Goal: Task Accomplishment & Management: Manage account settings

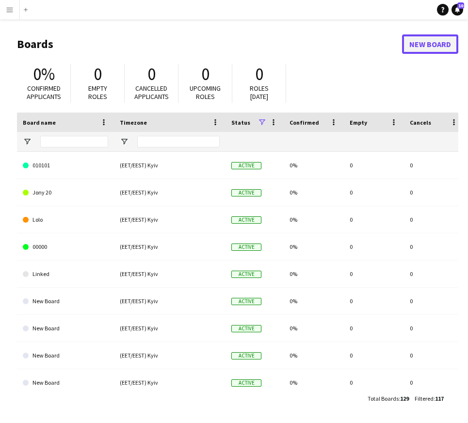
click at [422, 42] on link "New Board" at bounding box center [430, 43] width 56 height 19
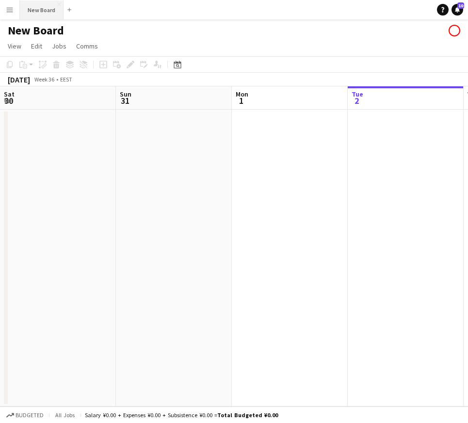
scroll to position [0, 232]
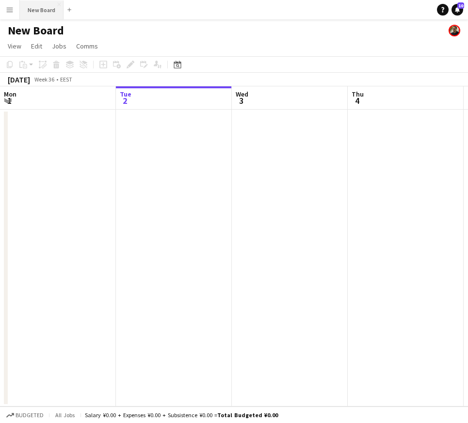
click at [38, 10] on button "New Board Close" at bounding box center [42, 9] width 44 height 19
click at [50, 31] on h1 "New Board" at bounding box center [36, 30] width 56 height 15
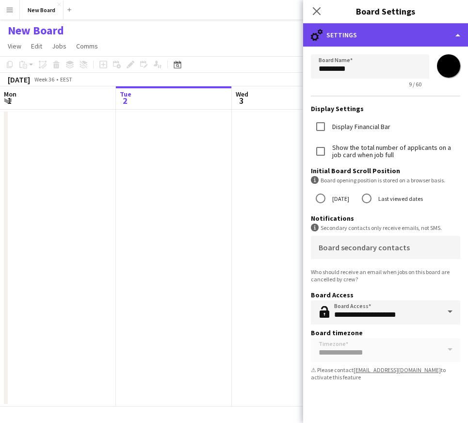
click at [359, 37] on div "cog-double-3 Settings" at bounding box center [385, 34] width 165 height 23
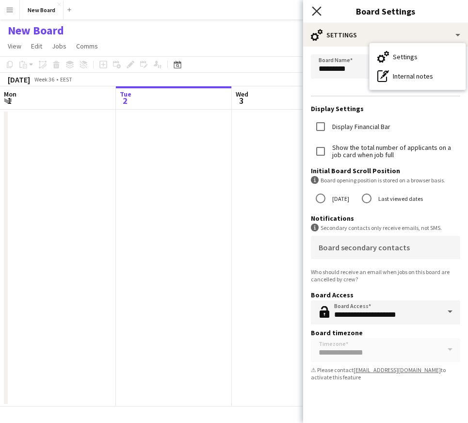
click at [314, 8] on icon "Close pop-in" at bounding box center [316, 10] width 9 height 9
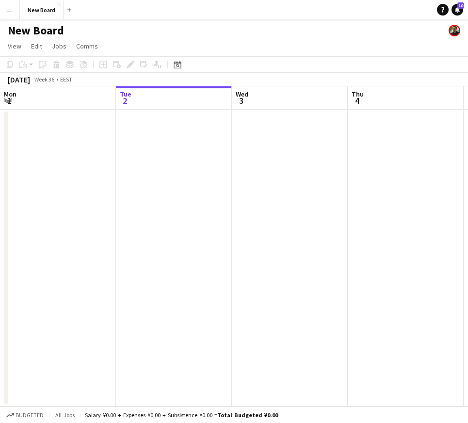
click at [170, 187] on app-date-cell at bounding box center [174, 258] width 116 height 297
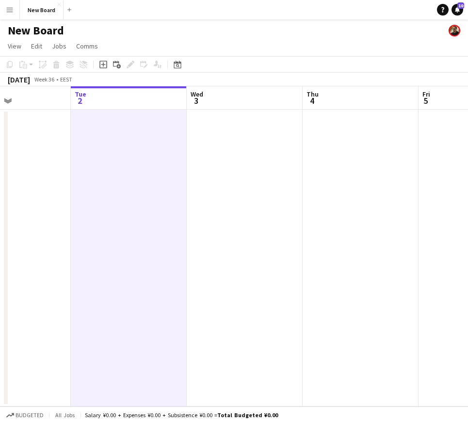
scroll to position [0, 344]
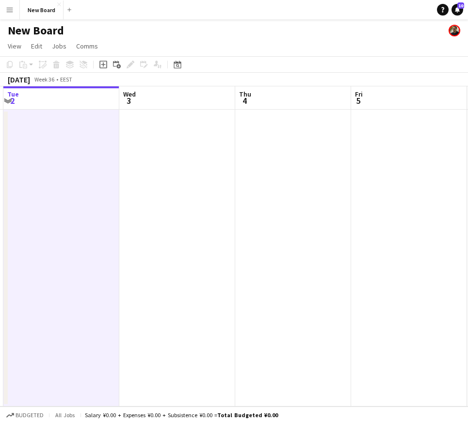
drag, startPoint x: 232, startPoint y: 172, endPoint x: 128, endPoint y: 165, distance: 104.0
click at [120, 168] on app-calendar-viewport "Sat 30 Sun 31 Mon 1 Tue 2 Wed 3 Thu 4 Fri 5 Sat 6 Sun 7 Mon 8" at bounding box center [234, 246] width 468 height 320
click at [178, 148] on app-date-cell at bounding box center [177, 258] width 116 height 297
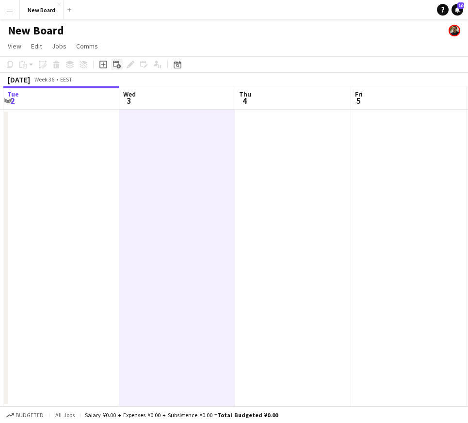
click at [116, 65] on icon "Add linked Job" at bounding box center [117, 65] width 8 height 8
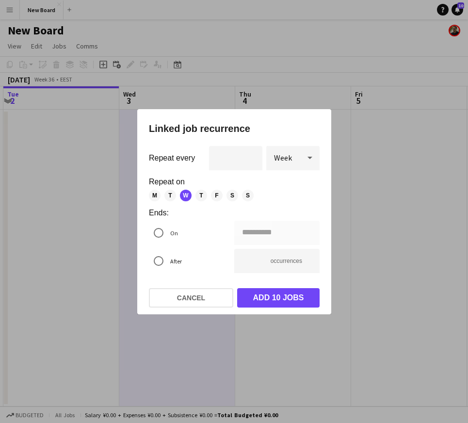
click at [303, 157] on div at bounding box center [309, 157] width 19 height 19
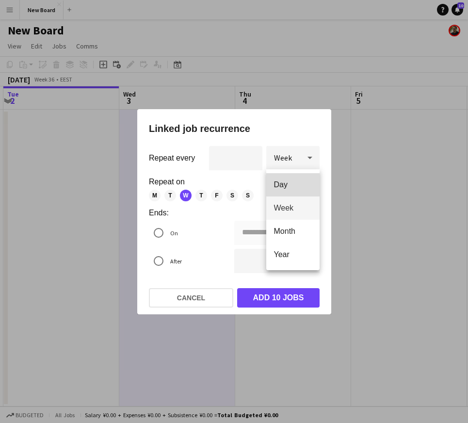
click at [280, 186] on span "Day" at bounding box center [293, 184] width 38 height 9
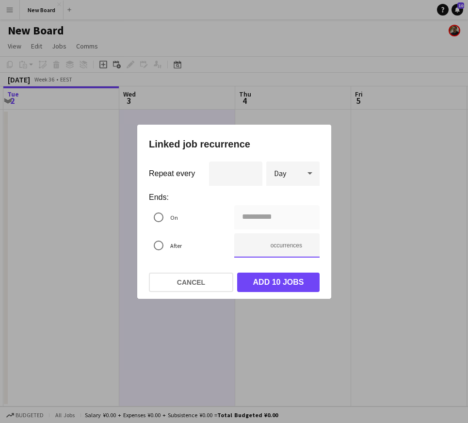
drag, startPoint x: 255, startPoint y: 248, endPoint x: 224, endPoint y: 244, distance: 30.3
click at [232, 244] on mat-radio-group "**********" at bounding box center [234, 233] width 171 height 56
type input "**********"
type input "*"
click at [257, 280] on button "Add 2 jobs" at bounding box center [278, 282] width 82 height 19
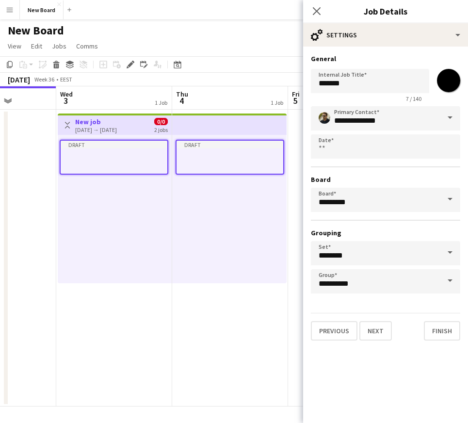
drag, startPoint x: 241, startPoint y: 197, endPoint x: 177, endPoint y: 197, distance: 63.5
click at [177, 197] on app-calendar-viewport "Sat 30 Sun 31 Mon 1 Tue 2 Wed 3 1 Job Thu 4 1 Job Fri 5 Sat 6 Sun 7 Mon 8 Toggl…" at bounding box center [234, 246] width 468 height 320
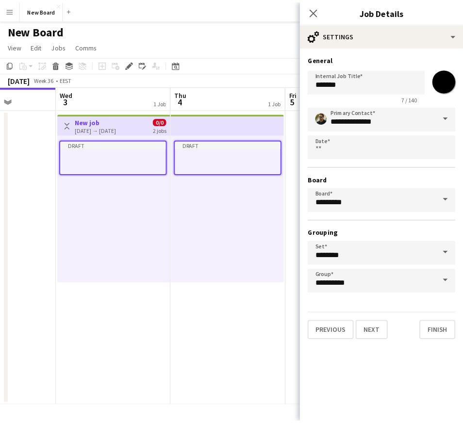
scroll to position [0, 408]
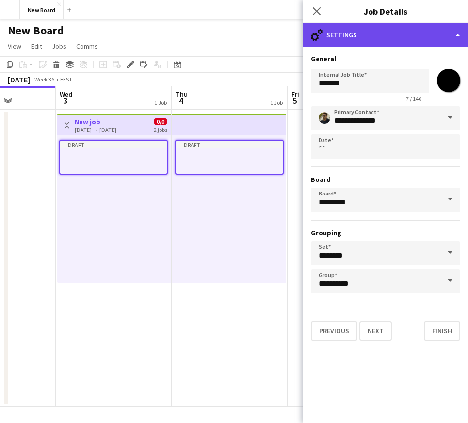
click at [384, 36] on div "cog-double-3 Settings" at bounding box center [385, 34] width 165 height 23
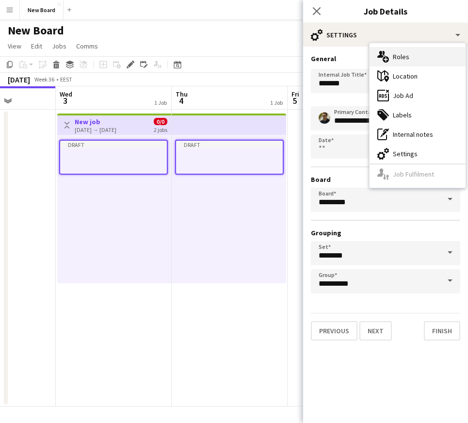
click at [392, 49] on div "multiple-users-add Roles" at bounding box center [417, 56] width 96 height 19
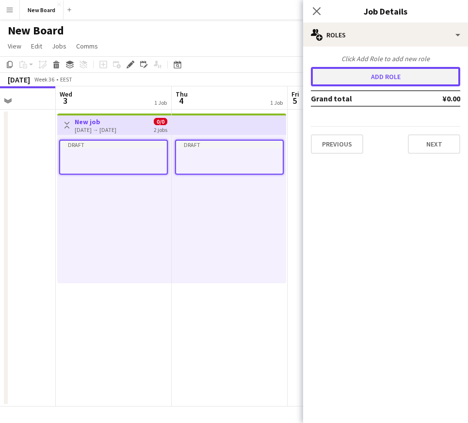
click at [395, 78] on button "Add role" at bounding box center [385, 76] width 149 height 19
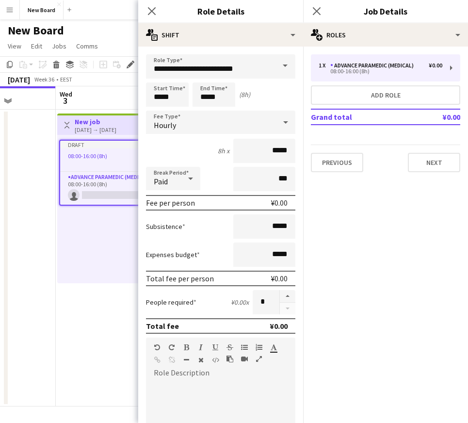
click at [124, 97] on app-board-header-date "Wed 3 0/1 1 Job" at bounding box center [114, 97] width 116 height 23
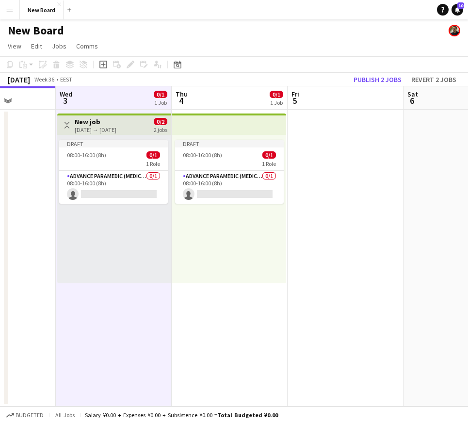
click at [116, 125] on h3 "New job" at bounding box center [96, 121] width 42 height 9
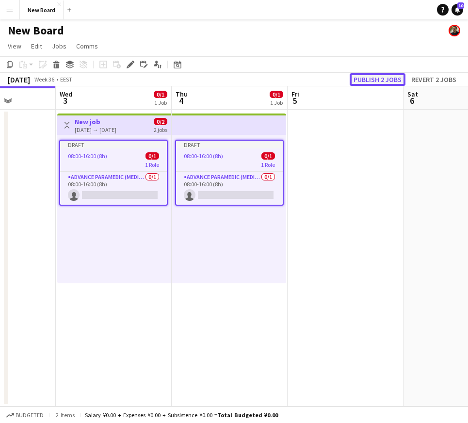
click at [373, 78] on button "Publish 2 jobs" at bounding box center [378, 79] width 56 height 13
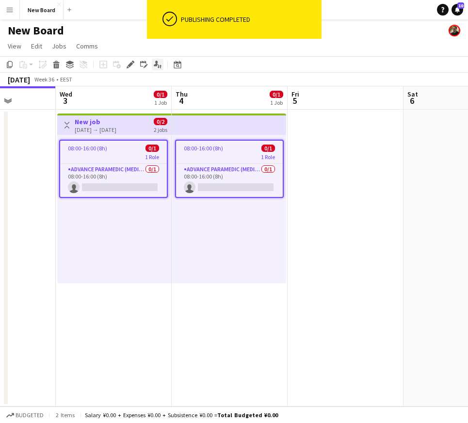
click at [158, 64] on icon "Applicants" at bounding box center [158, 65] width 8 height 8
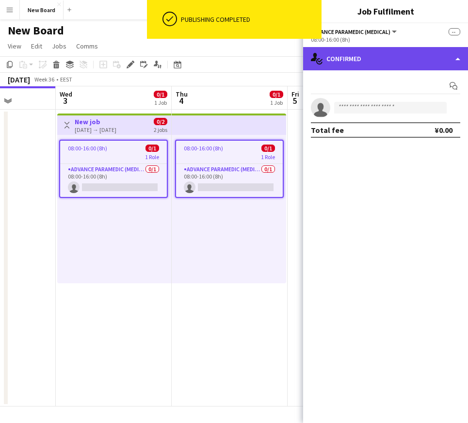
click at [386, 53] on div "single-neutral-actions-check-2 Confirmed" at bounding box center [385, 58] width 165 height 23
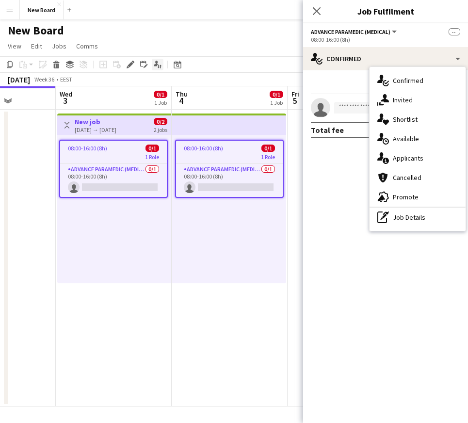
click at [158, 62] on icon "Applicants" at bounding box center [158, 65] width 8 height 8
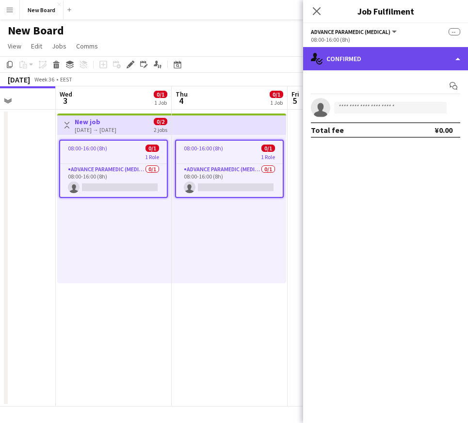
click at [369, 63] on div "single-neutral-actions-check-2 Confirmed" at bounding box center [385, 58] width 165 height 23
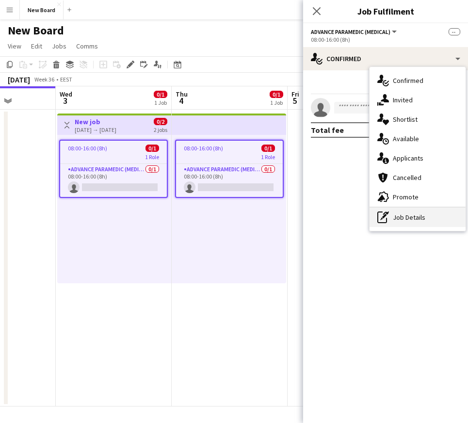
click at [421, 216] on div "pen-write Job Details" at bounding box center [417, 217] width 96 height 19
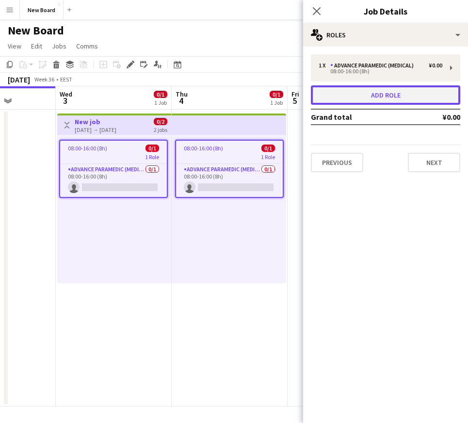
click at [359, 88] on button "Add role" at bounding box center [385, 94] width 149 height 19
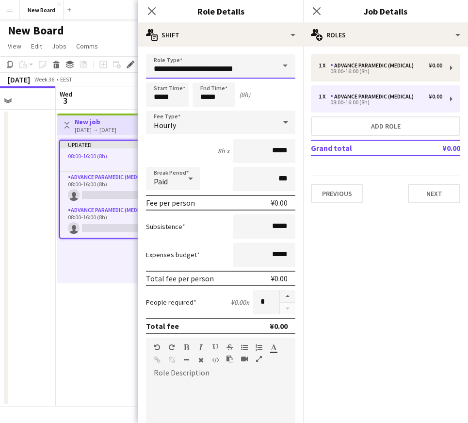
click at [181, 76] on input "**********" at bounding box center [220, 66] width 149 height 24
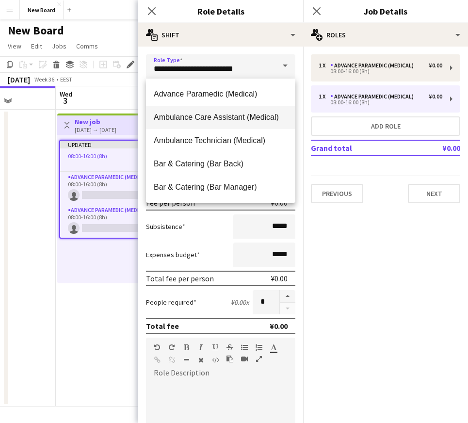
click at [192, 113] on span "Ambulance Care Assistant (Medical)" at bounding box center [221, 116] width 134 height 9
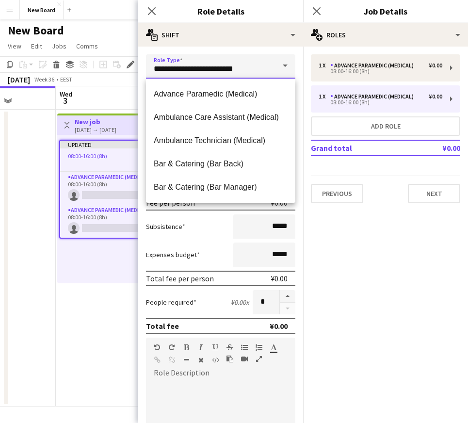
type input "**********"
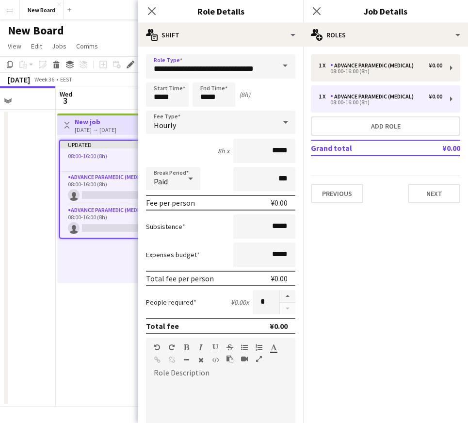
click at [98, 119] on h3 "New job" at bounding box center [96, 121] width 42 height 9
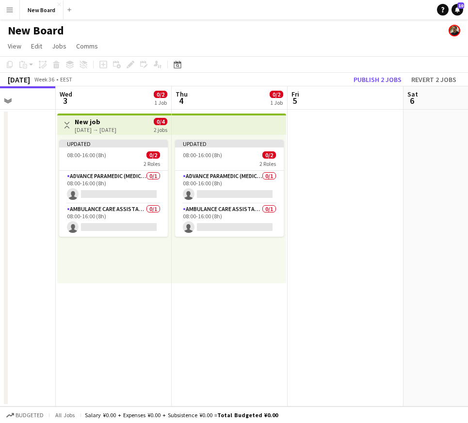
click at [98, 119] on h3 "New job" at bounding box center [96, 121] width 42 height 9
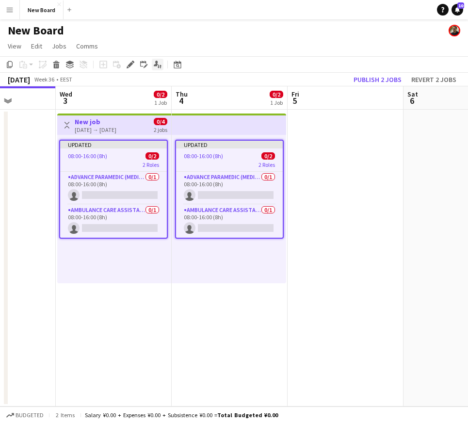
click at [154, 64] on icon "Applicants" at bounding box center [158, 65] width 8 height 8
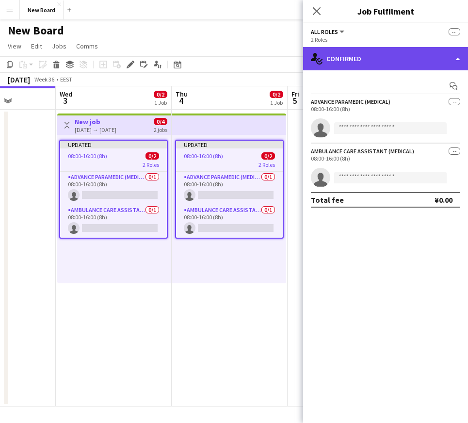
click at [414, 60] on div "single-neutral-actions-check-2 Confirmed" at bounding box center [385, 58] width 165 height 23
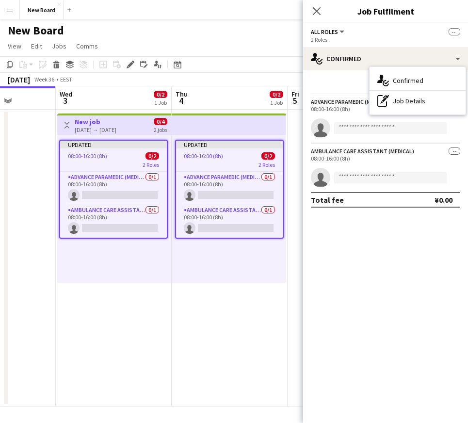
click at [109, 143] on div "Updated" at bounding box center [113, 145] width 107 height 8
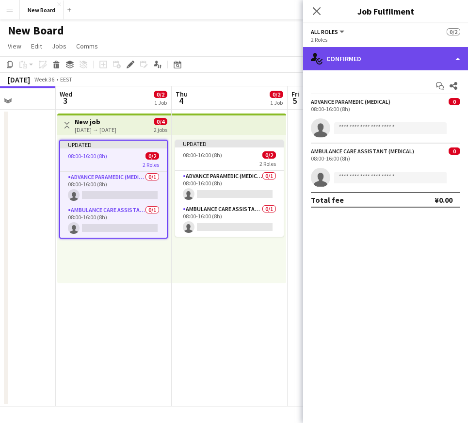
click at [414, 61] on div "single-neutral-actions-check-2 Confirmed" at bounding box center [385, 58] width 165 height 23
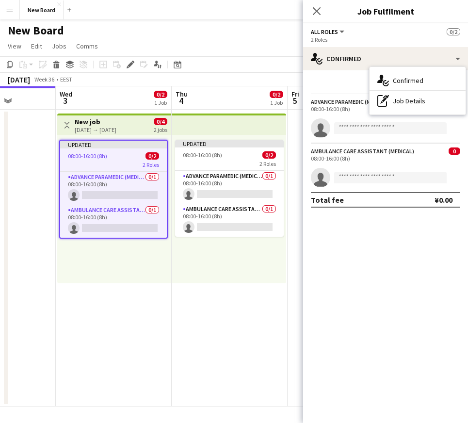
click at [111, 119] on h3 "New job" at bounding box center [96, 121] width 42 height 9
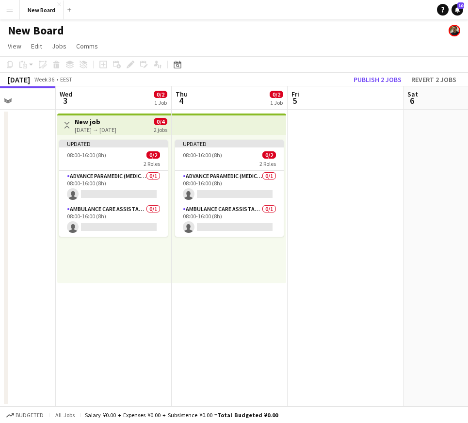
click at [143, 123] on div "Toggle View New job [DATE] → [DATE] 0/4 2 jobs" at bounding box center [114, 125] width 106 height 16
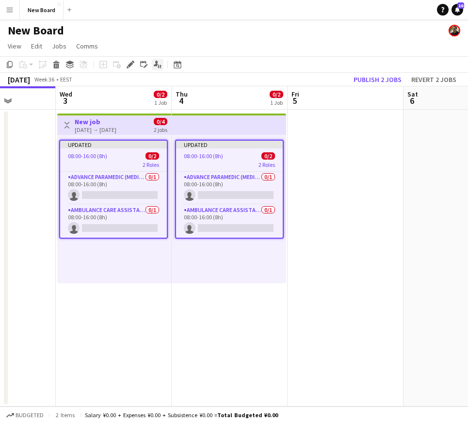
click at [159, 65] on icon at bounding box center [159, 66] width 2 height 4
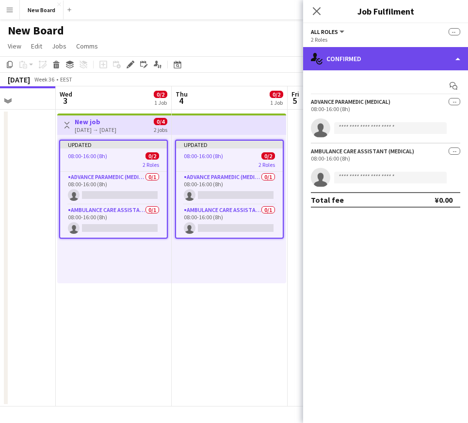
click at [369, 51] on div "single-neutral-actions-check-2 Confirmed" at bounding box center [385, 58] width 165 height 23
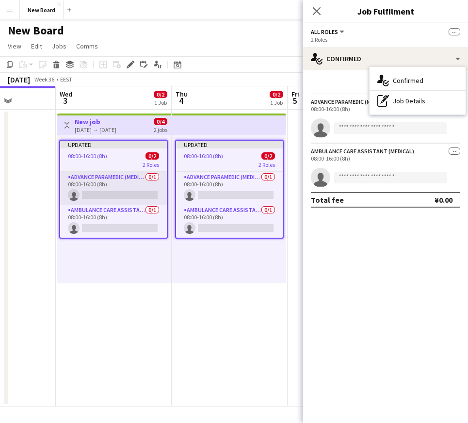
click at [119, 187] on app-card-role "Advance Paramedic (Medical) 0/1 08:00-16:00 (8h) single-neutral-actions" at bounding box center [113, 188] width 107 height 33
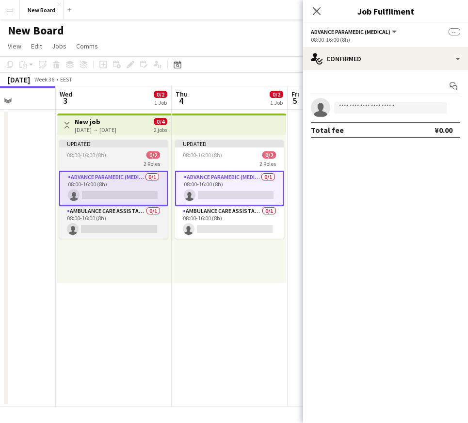
click at [122, 145] on div "Updated" at bounding box center [113, 144] width 109 height 8
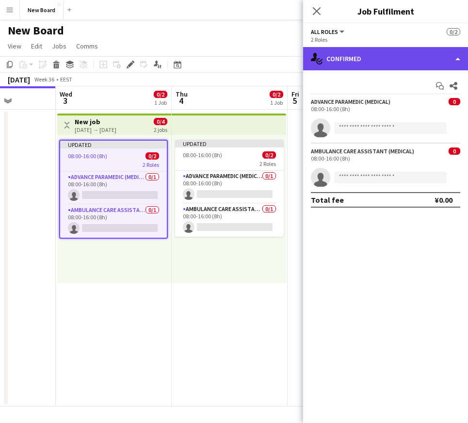
click at [368, 60] on div "single-neutral-actions-check-2 Confirmed" at bounding box center [385, 58] width 165 height 23
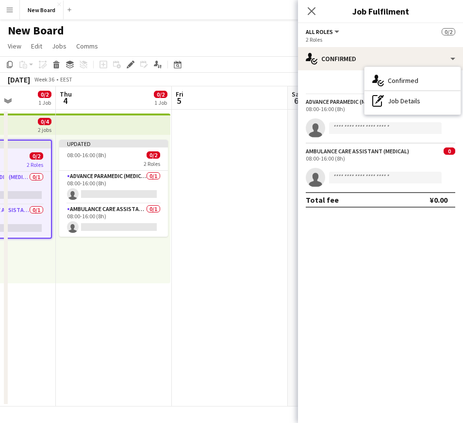
click at [333, 97] on div "Start chat Share Advance Paramedic (Medical) 0 08:00-16:00 (8h) single-neutral-…" at bounding box center [380, 142] width 165 height 145
click at [275, 42] on app-page-menu "View Day view expanded Day view collapsed Month view Date picker Jump to [DATE]…" at bounding box center [231, 47] width 463 height 18
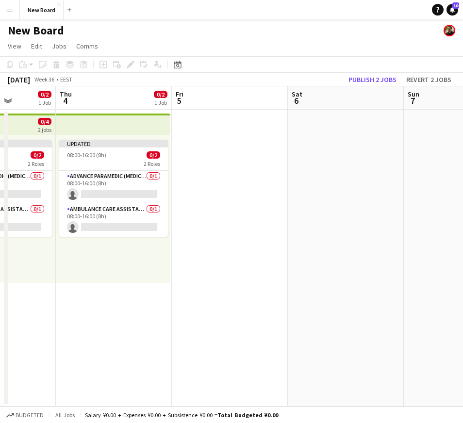
click at [8, 9] on app-icon "Menu" at bounding box center [10, 10] width 8 height 8
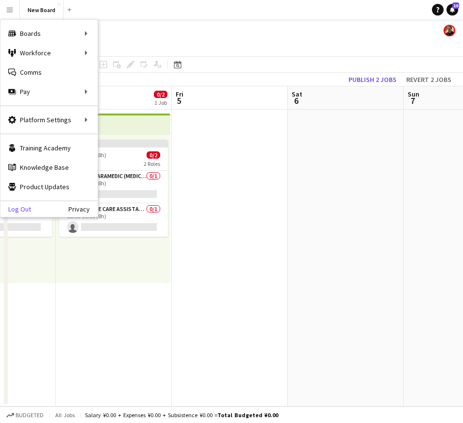
click at [26, 209] on link "Log Out" at bounding box center [15, 209] width 31 height 8
